Goal: Task Accomplishment & Management: Manage account settings

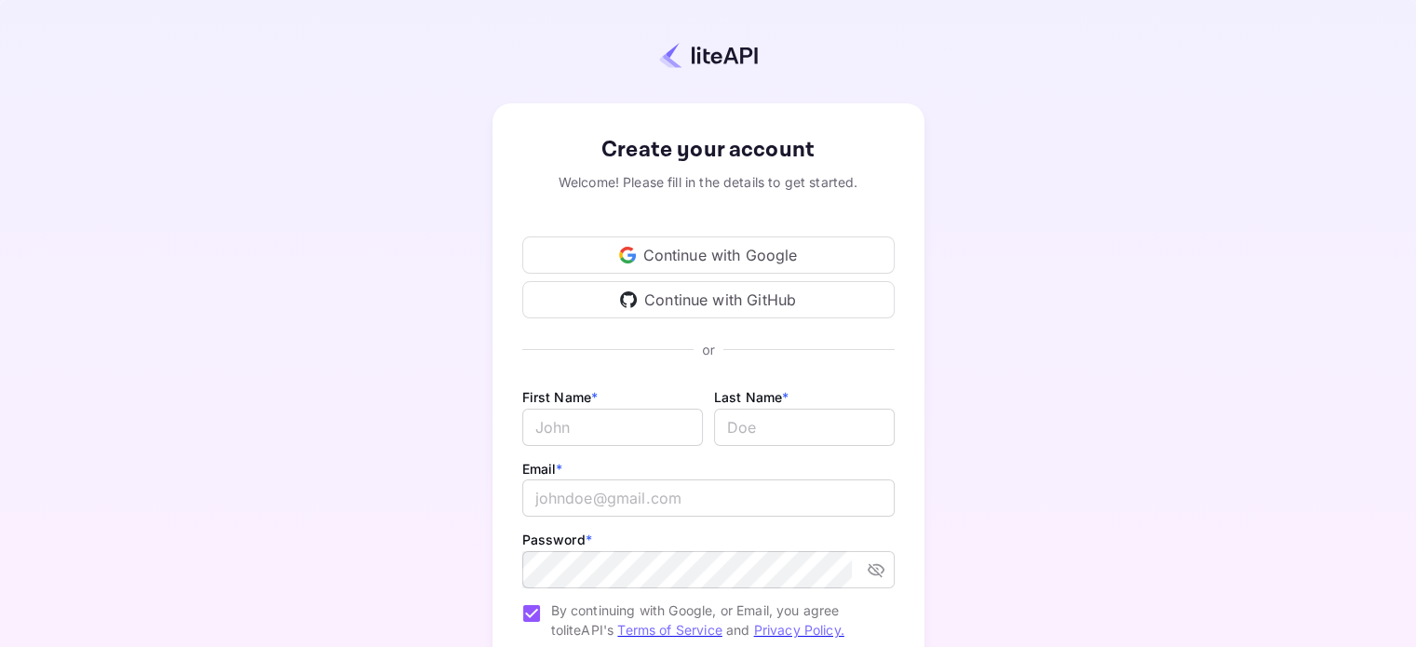
click at [720, 258] on div "Continue with Google" at bounding box center [708, 255] width 373 height 37
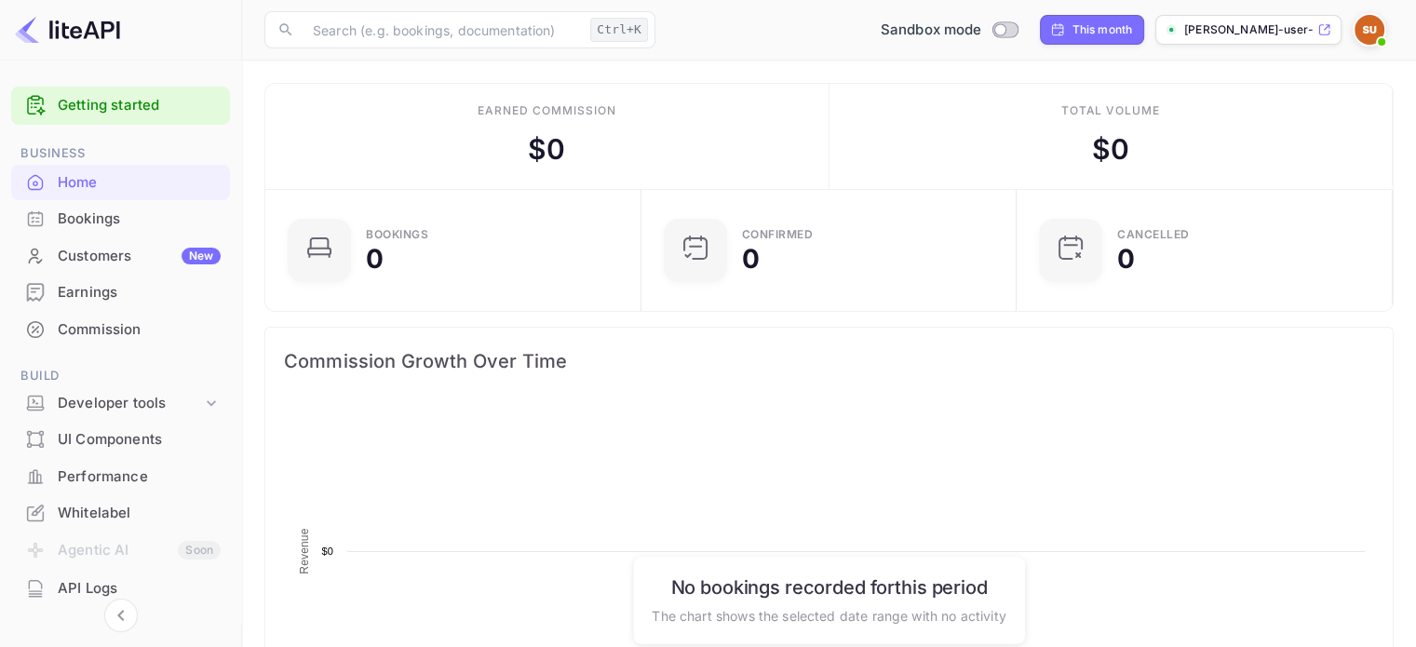
scroll to position [289, 350]
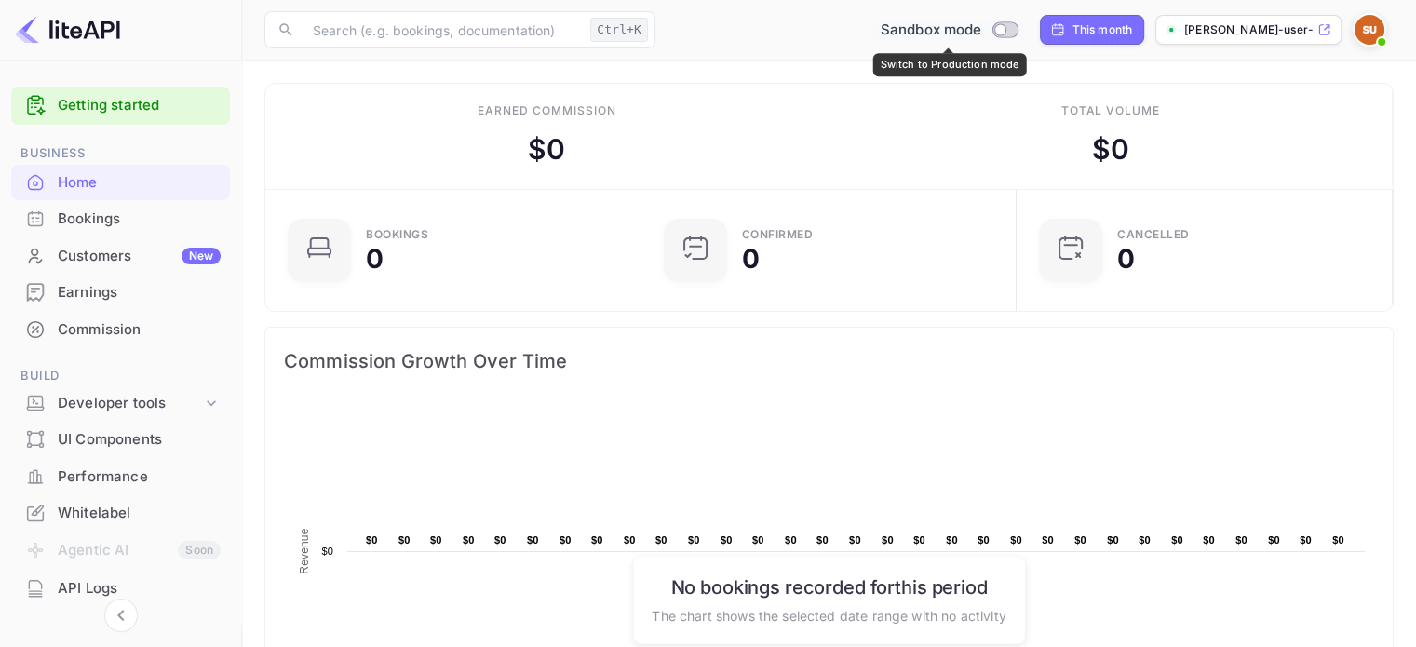
click at [1006, 28] on input "Switch to Production mode" at bounding box center [1000, 29] width 37 height 12
checkbox input "false"
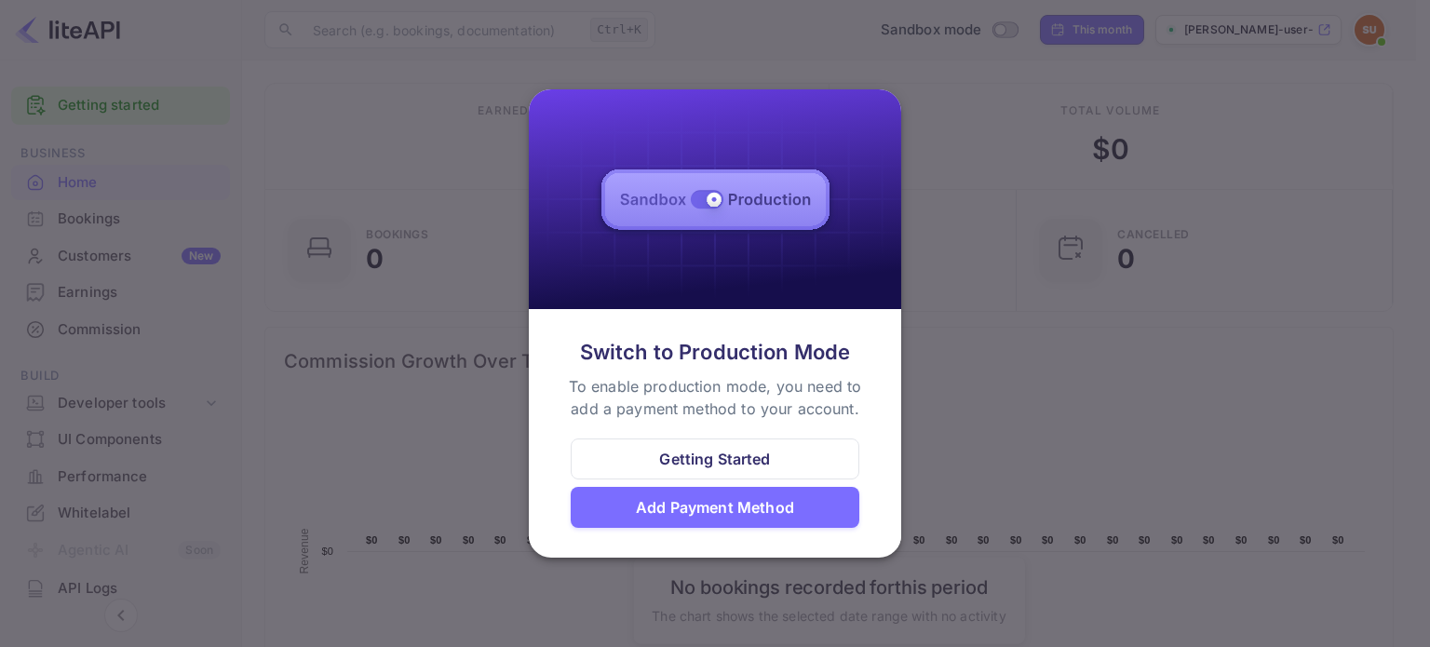
click at [1022, 210] on div at bounding box center [715, 323] width 1430 height 647
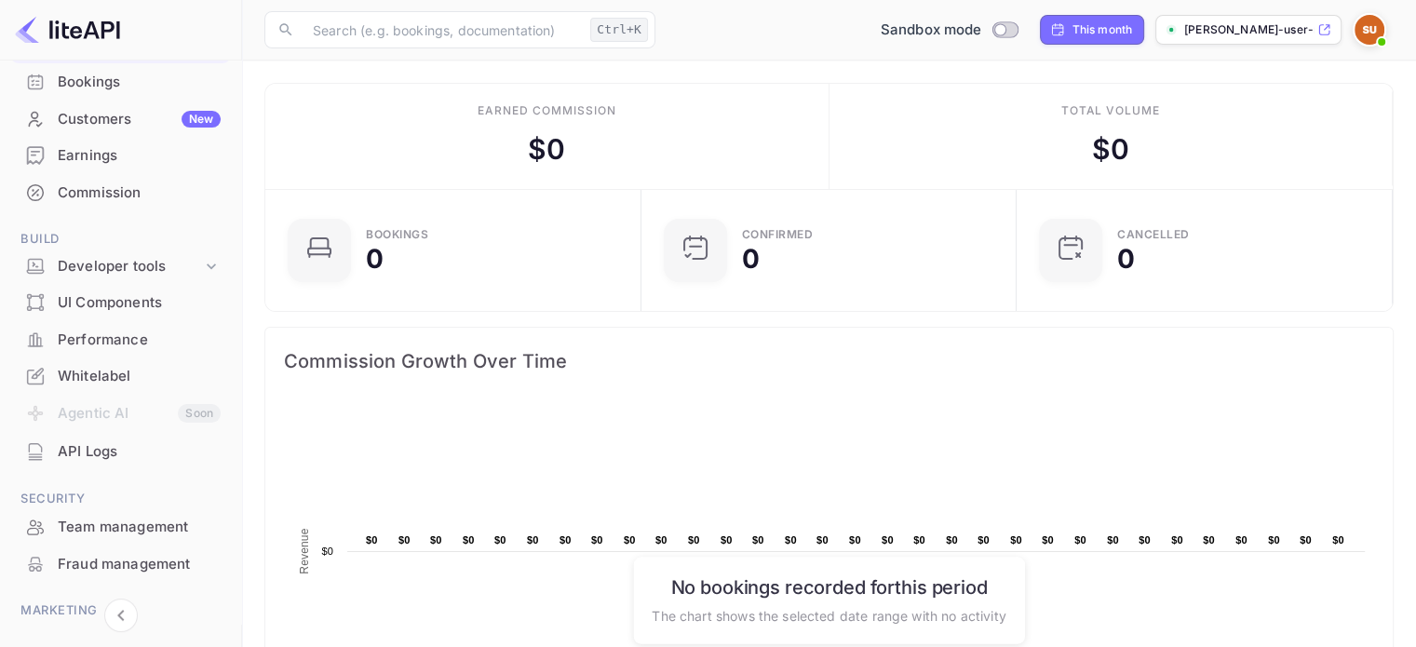
scroll to position [135, 0]
click at [125, 297] on div "UI Components" at bounding box center [139, 304] width 163 height 21
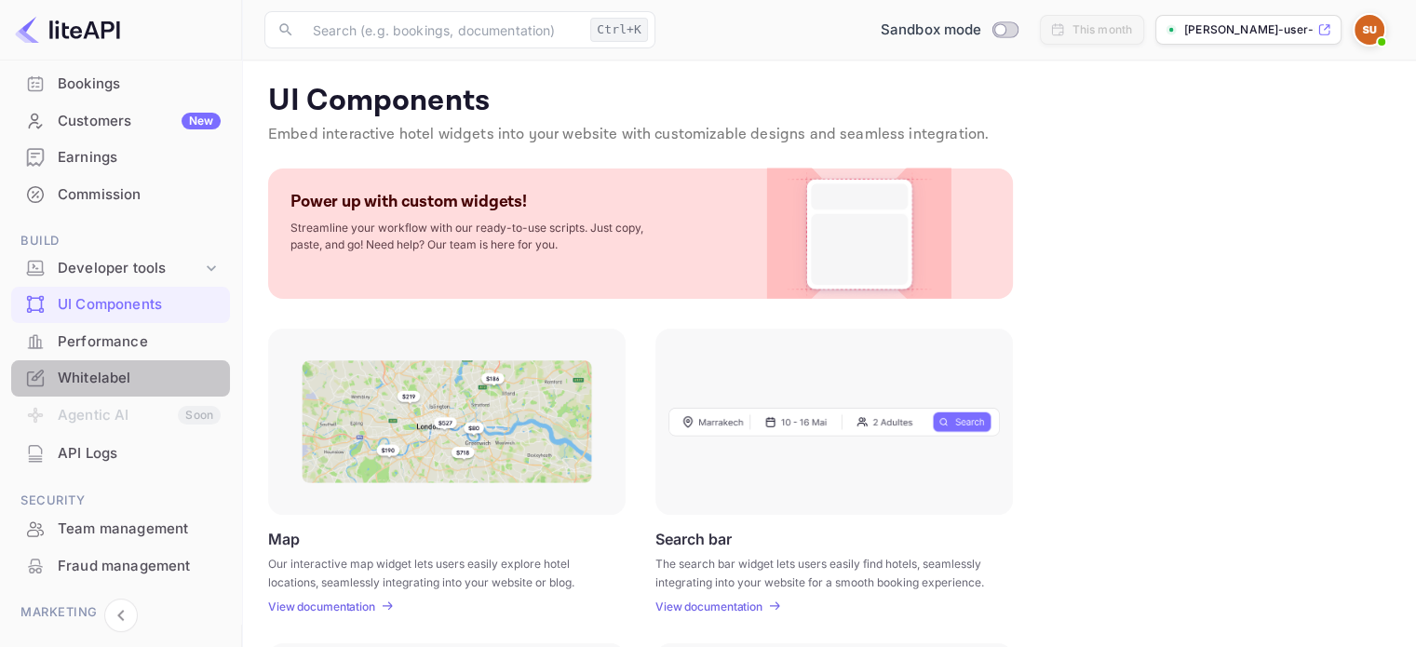
click at [121, 372] on div "Whitelabel" at bounding box center [139, 378] width 163 height 21
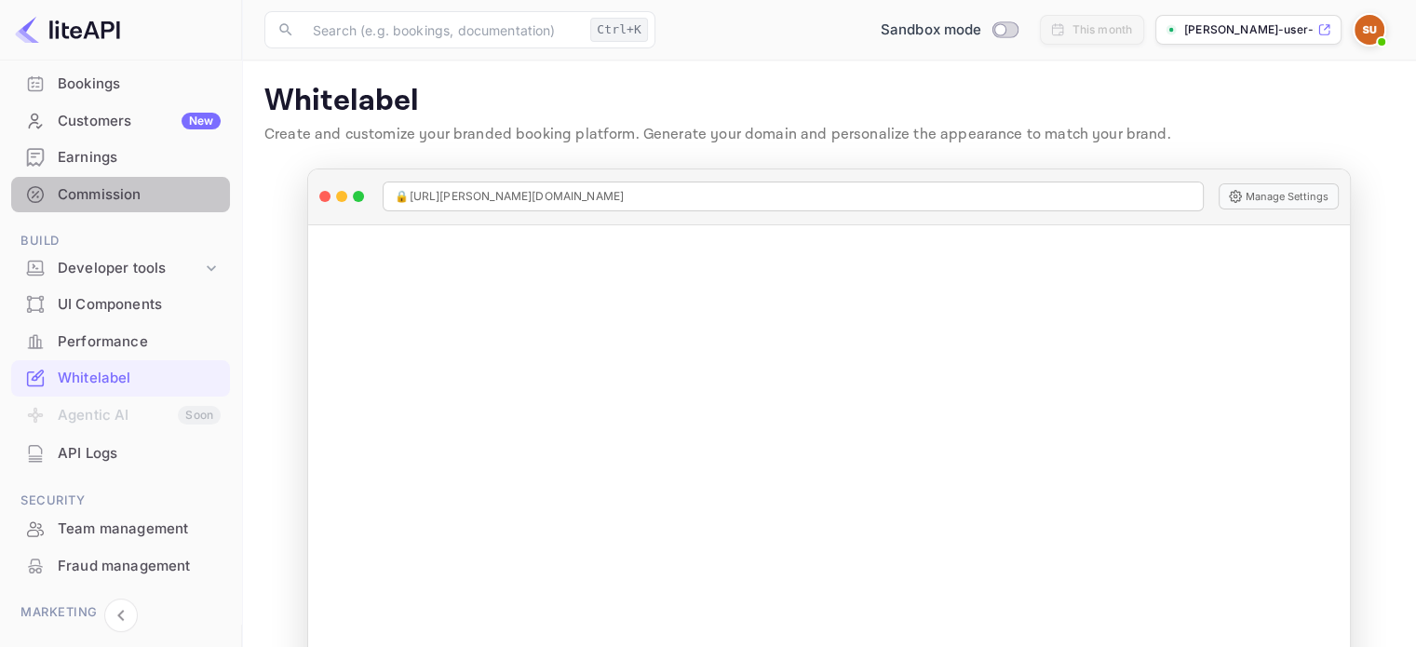
click at [129, 194] on div "Commission" at bounding box center [139, 194] width 163 height 21
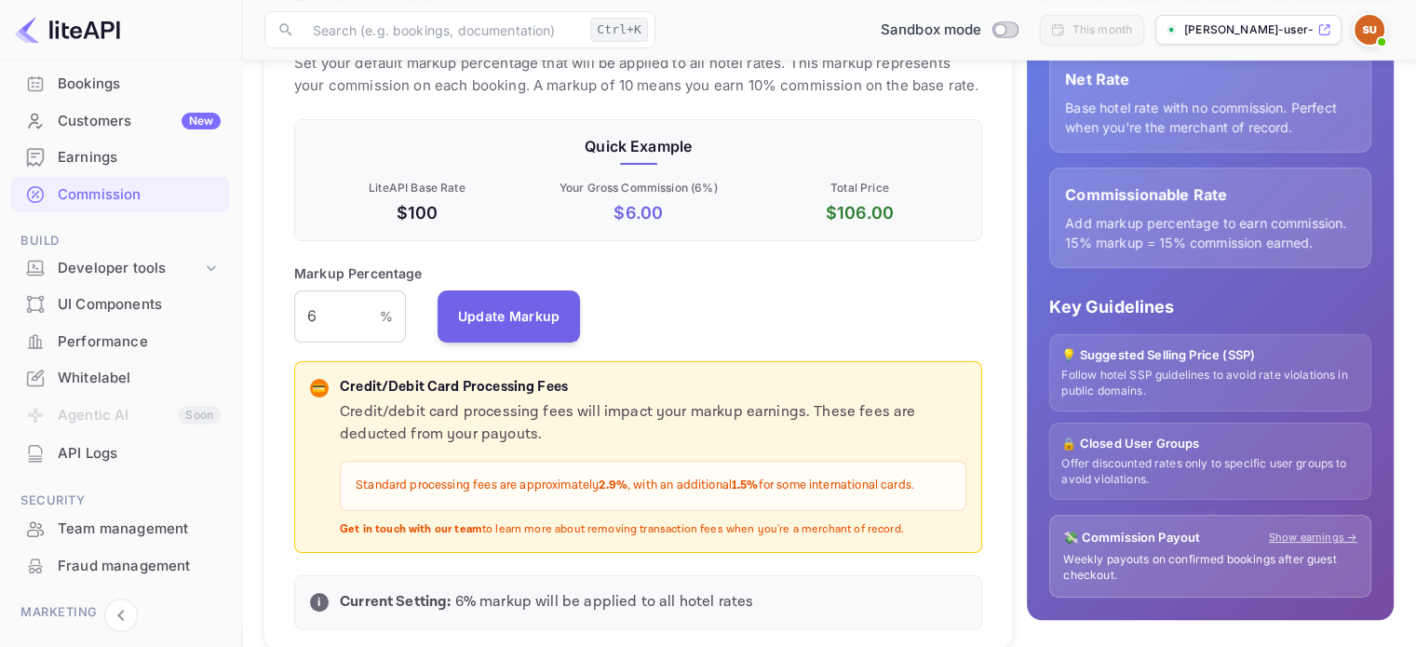
scroll to position [272, 0]
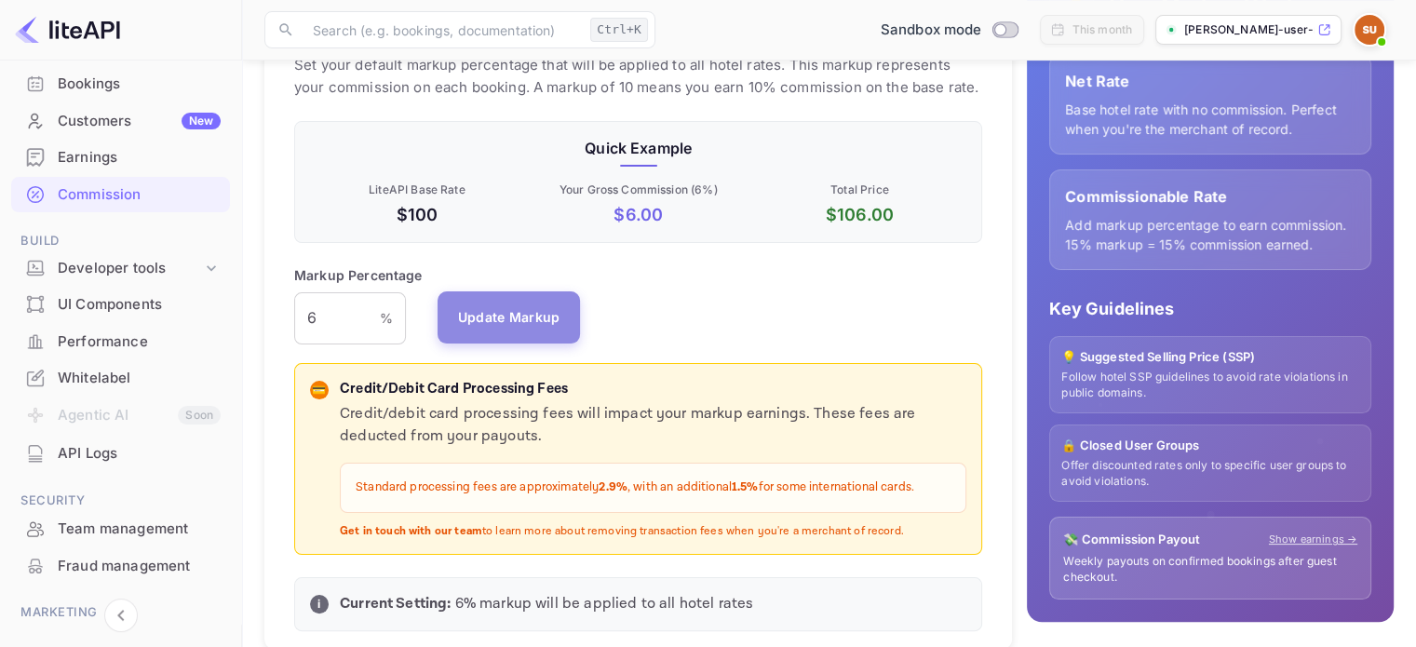
click at [483, 307] on button "Update Markup" at bounding box center [509, 317] width 143 height 52
click at [329, 319] on input "6" at bounding box center [337, 318] width 86 height 52
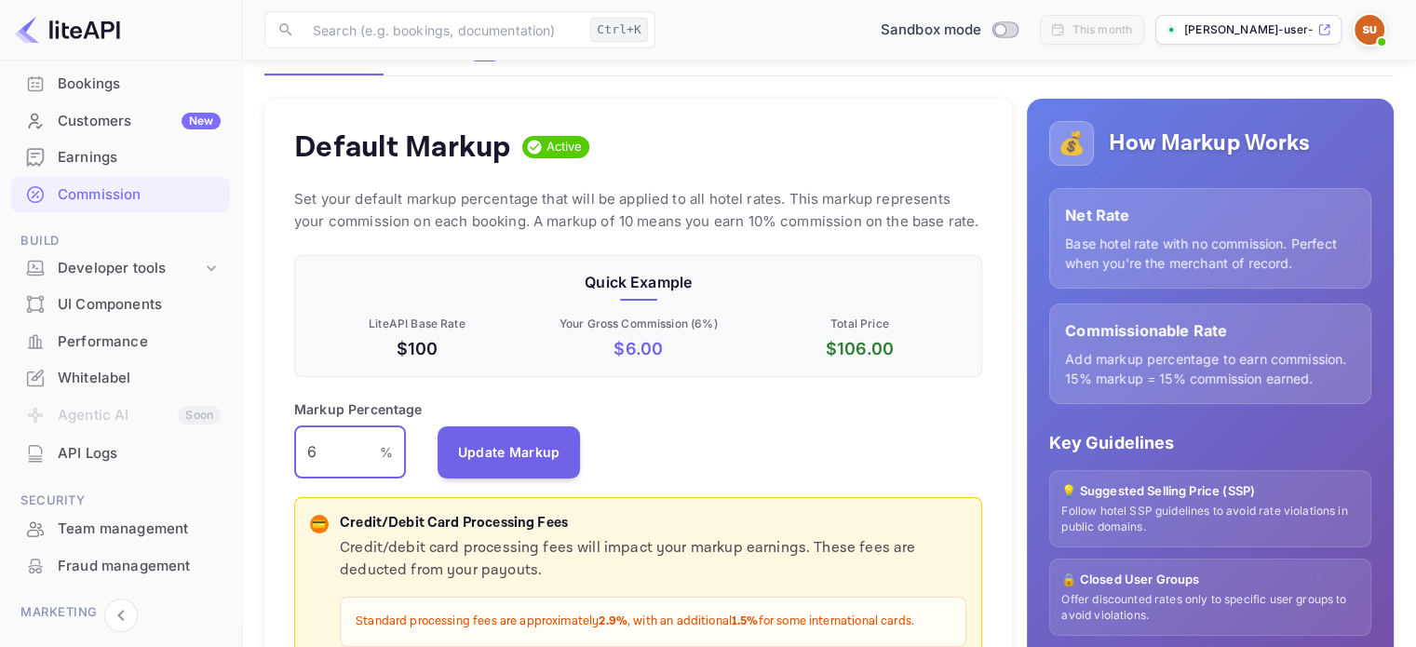
scroll to position [137, 0]
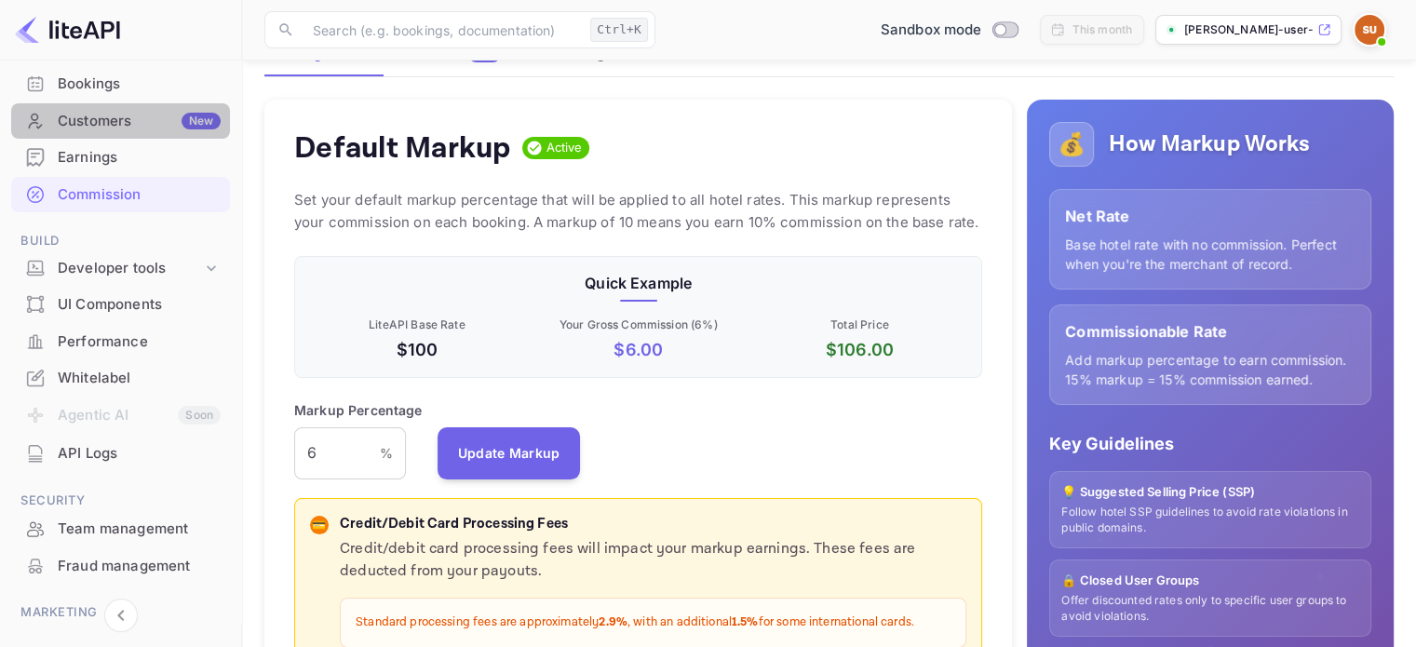
click at [151, 121] on div "Customers New" at bounding box center [139, 121] width 163 height 21
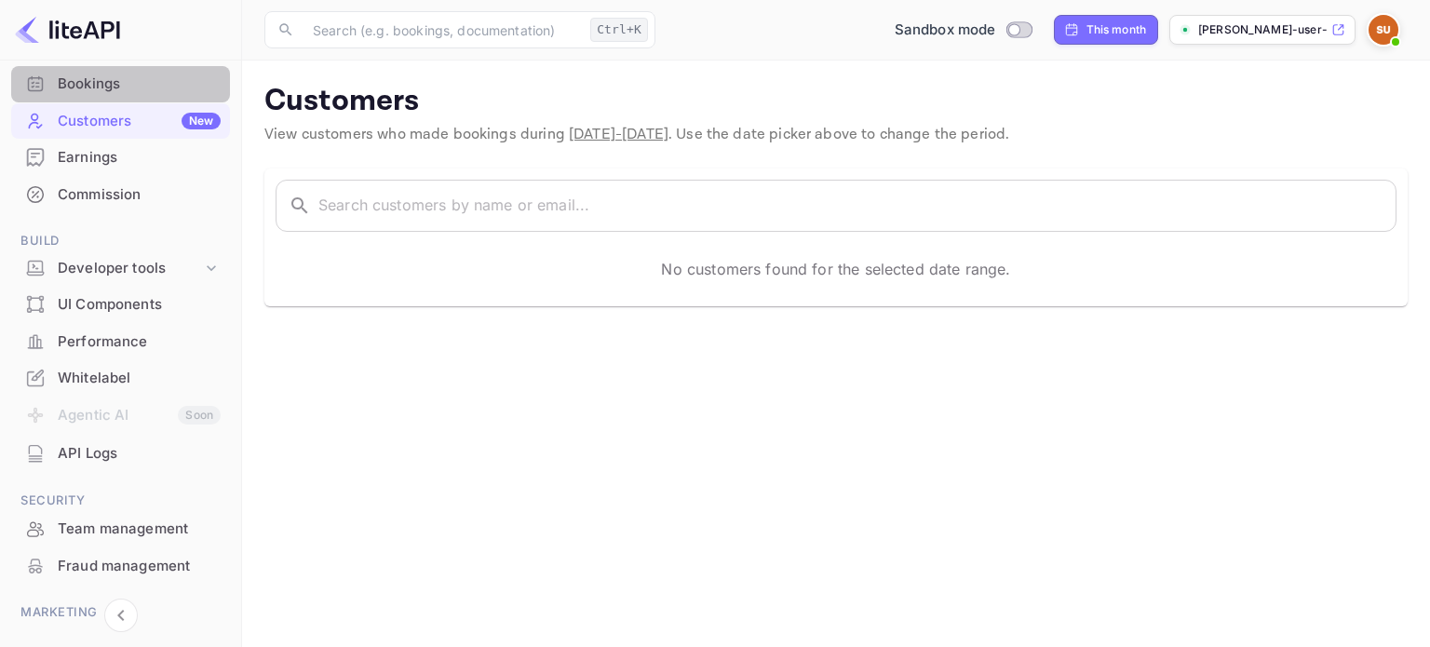
click at [126, 87] on div "Bookings" at bounding box center [139, 84] width 163 height 21
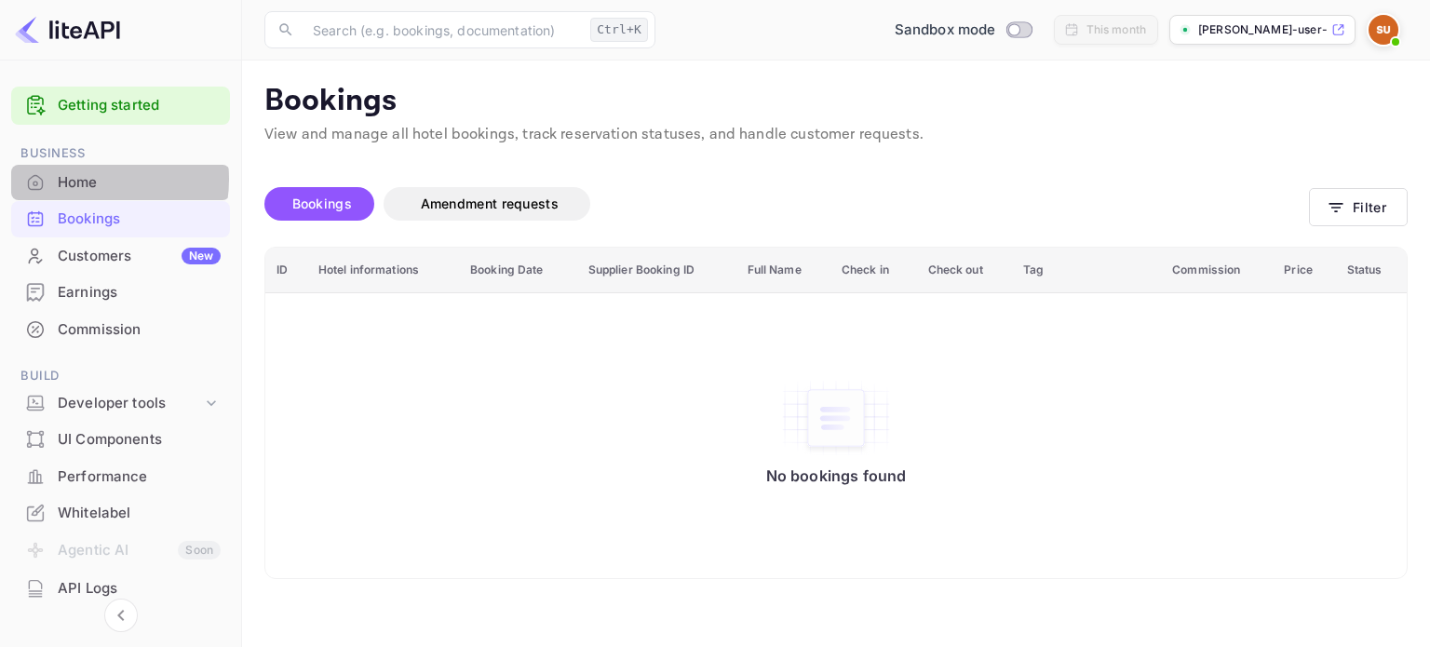
click at [79, 179] on div "Home" at bounding box center [139, 182] width 163 height 21
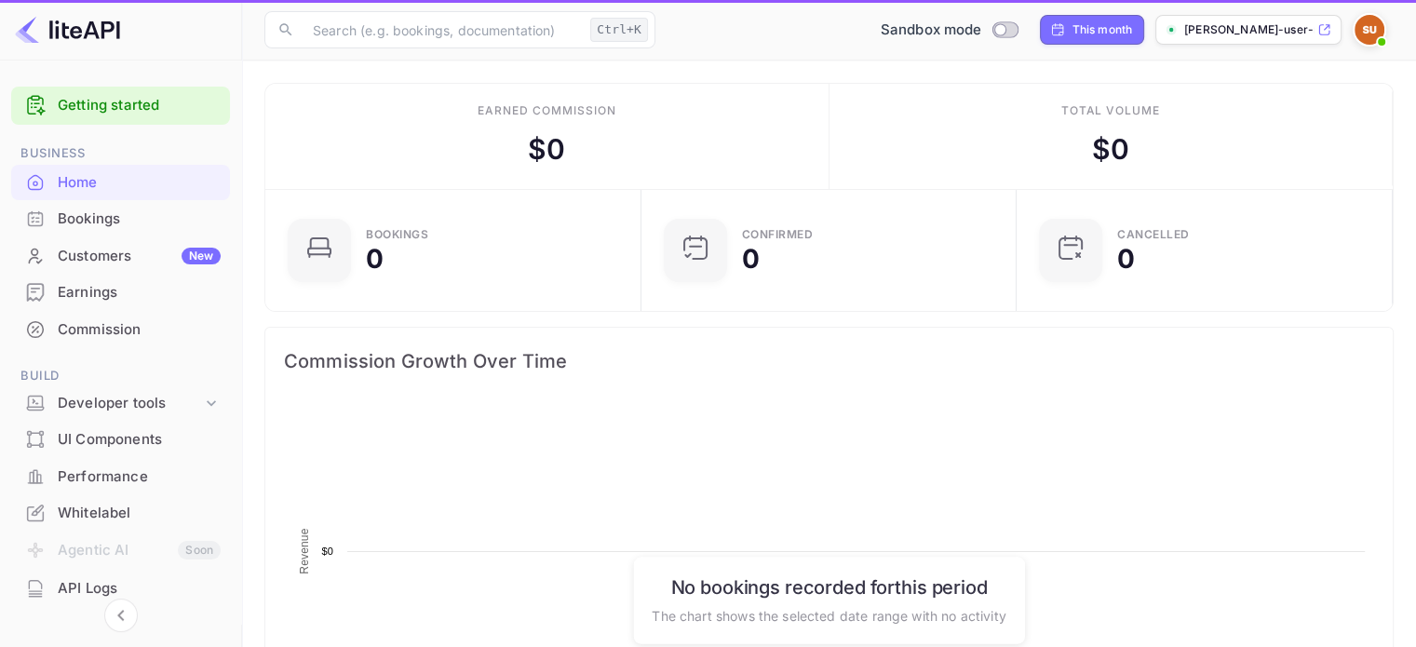
scroll to position [289, 350]
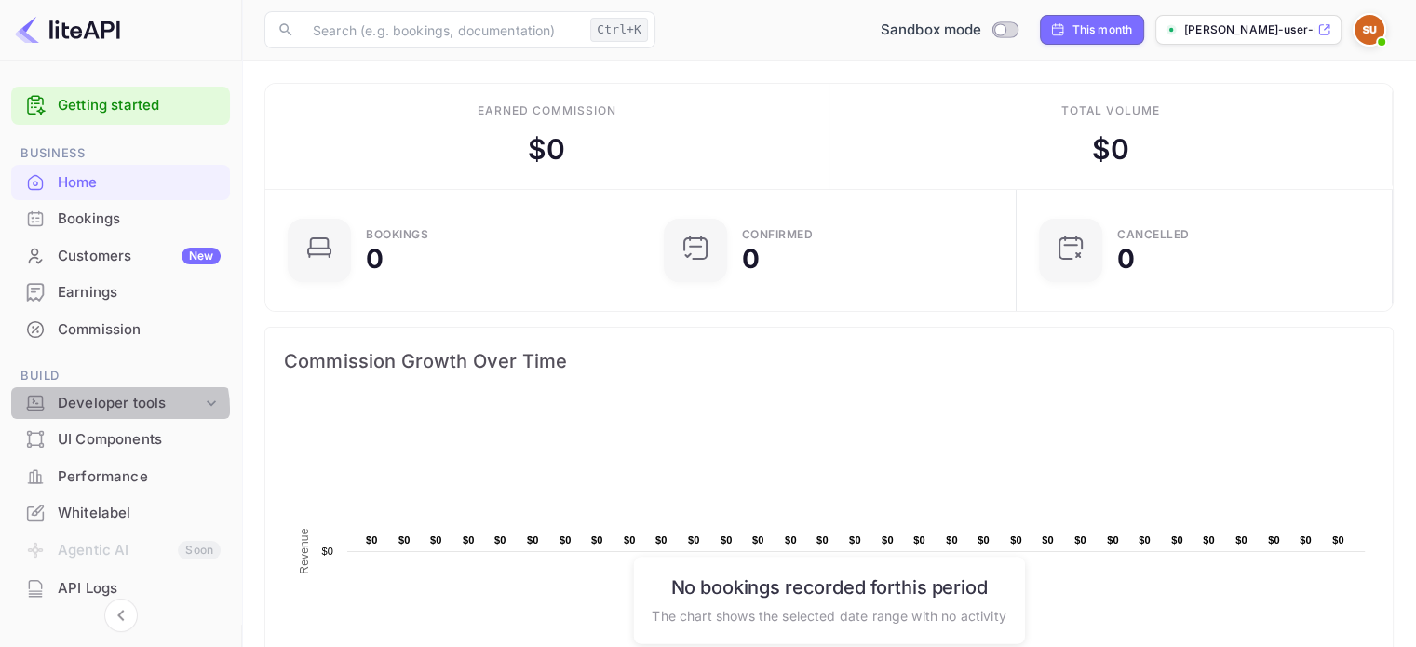
click at [115, 409] on div "Developer tools" at bounding box center [130, 403] width 144 height 21
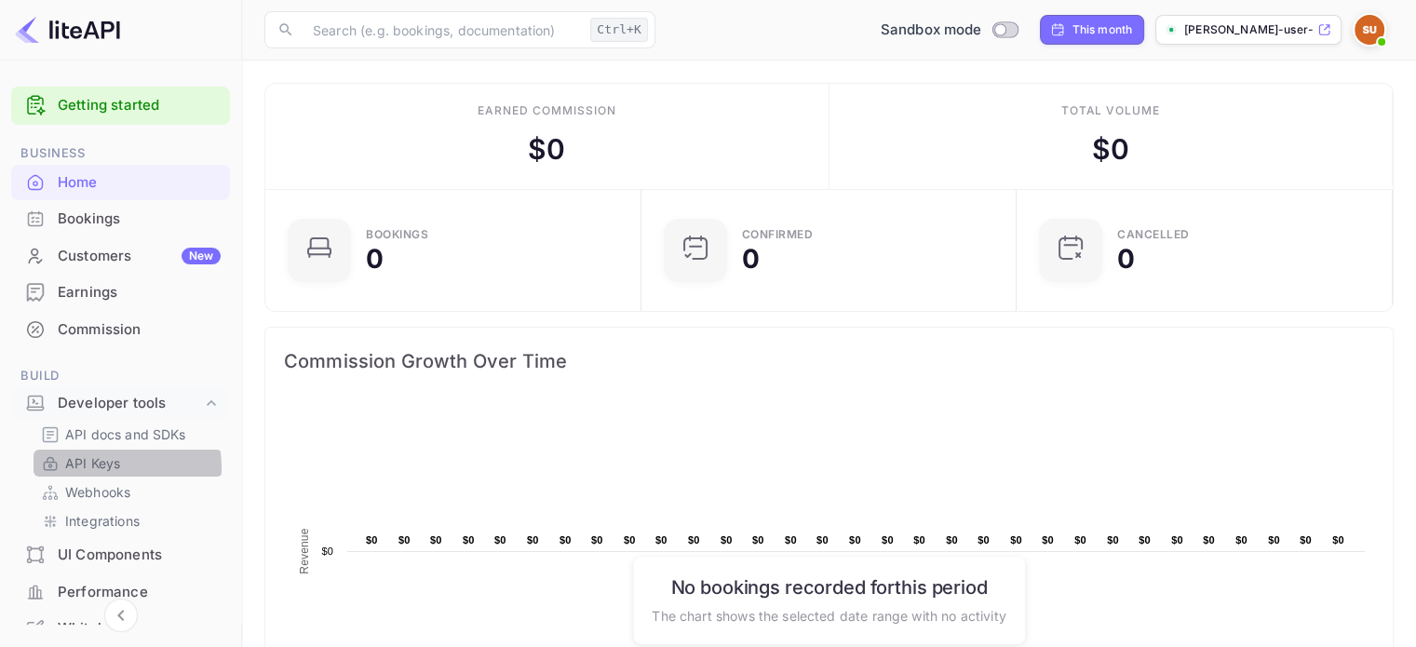
click at [113, 467] on p "API Keys" at bounding box center [92, 464] width 55 height 20
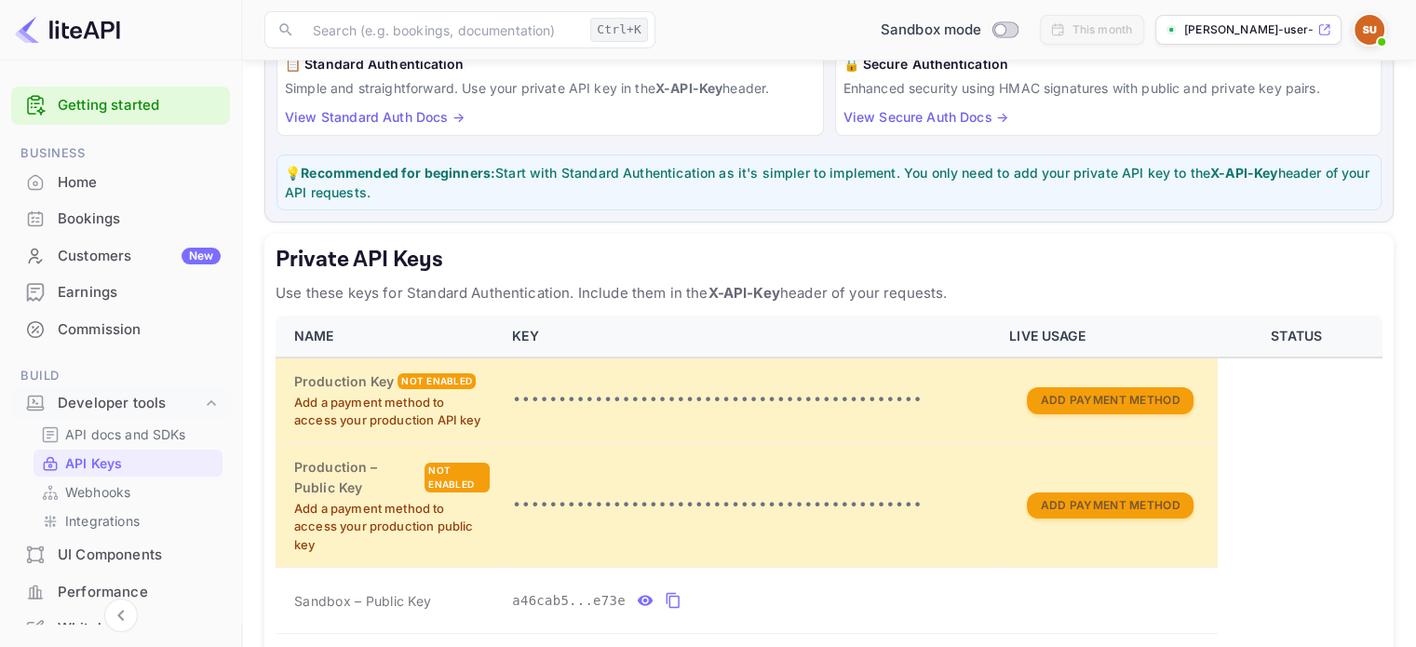
scroll to position [275, 0]
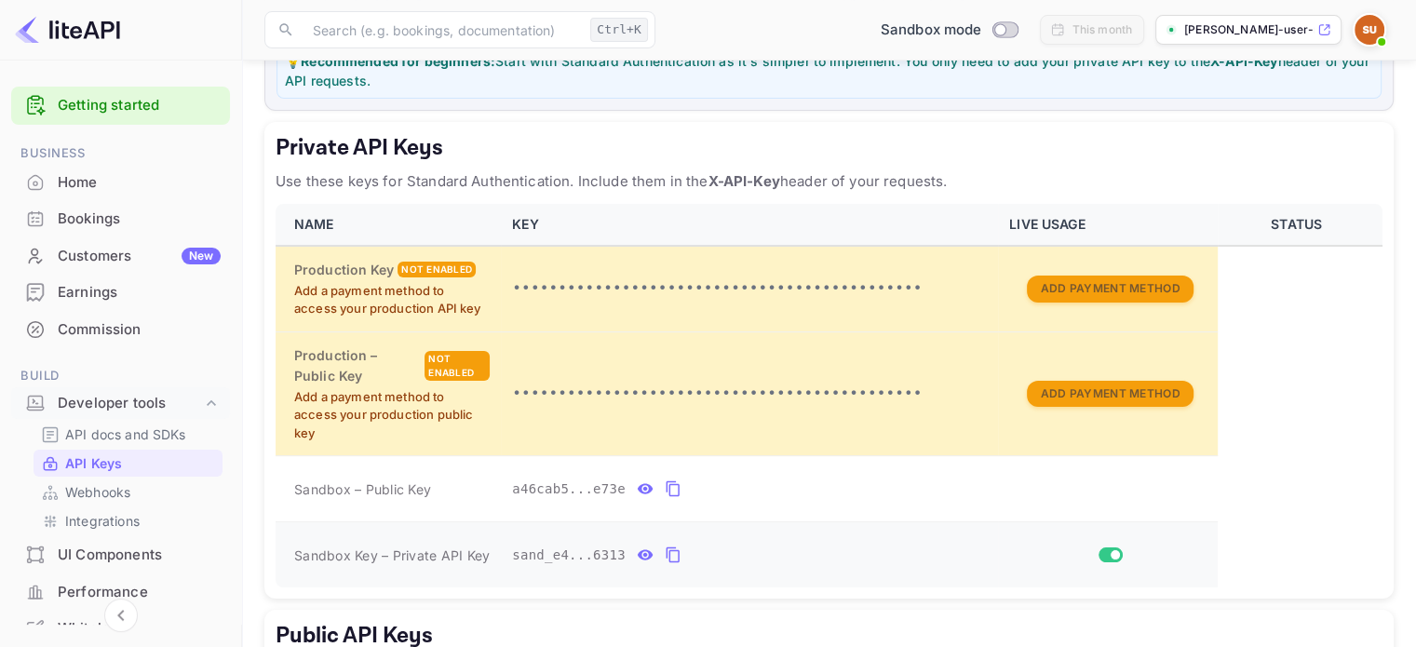
click at [665, 557] on icon "private api keys table" at bounding box center [673, 555] width 17 height 22
